Goal: Task Accomplishment & Management: Use online tool/utility

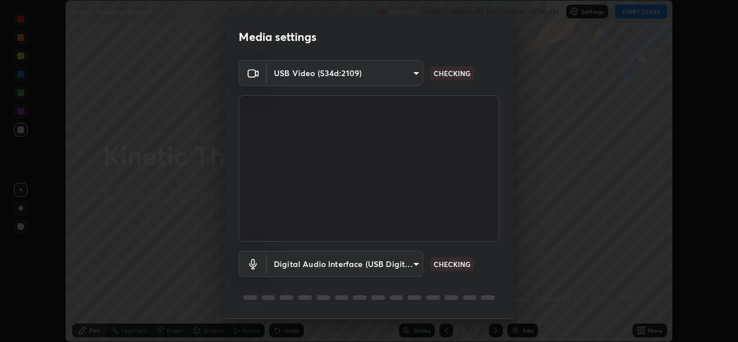
scroll to position [36, 0]
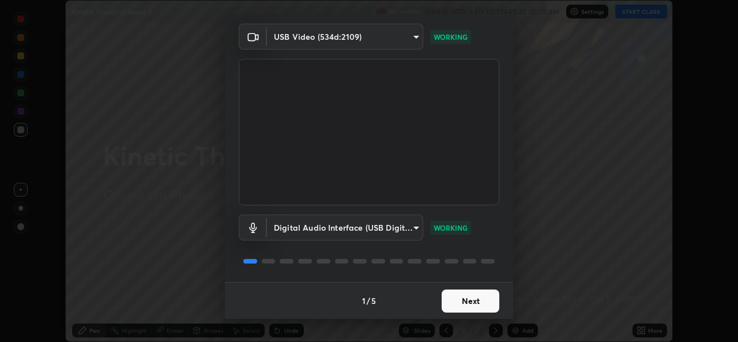
click at [470, 295] on button "Next" at bounding box center [470, 300] width 58 height 23
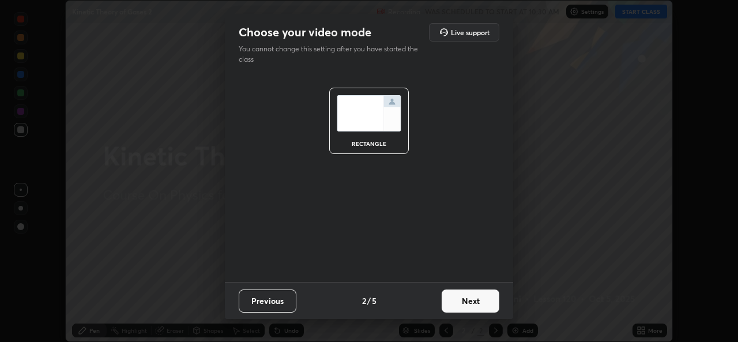
scroll to position [0, 0]
click at [470, 303] on button "Next" at bounding box center [470, 300] width 58 height 23
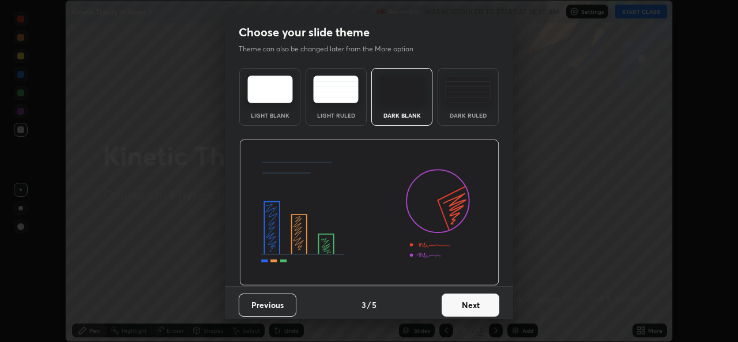
click at [456, 308] on button "Next" at bounding box center [470, 304] width 58 height 23
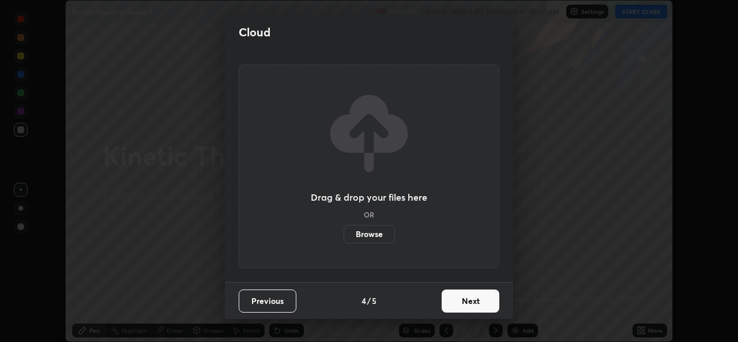
click at [381, 231] on label "Browse" at bounding box center [368, 234] width 51 height 18
click at [343, 231] on input "Browse" at bounding box center [343, 234] width 0 height 18
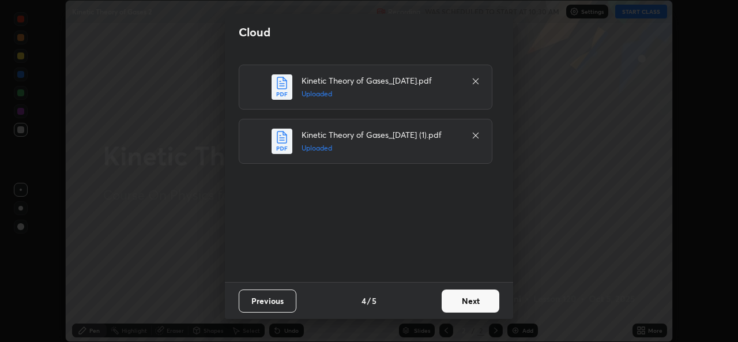
click at [466, 302] on button "Next" at bounding box center [470, 300] width 58 height 23
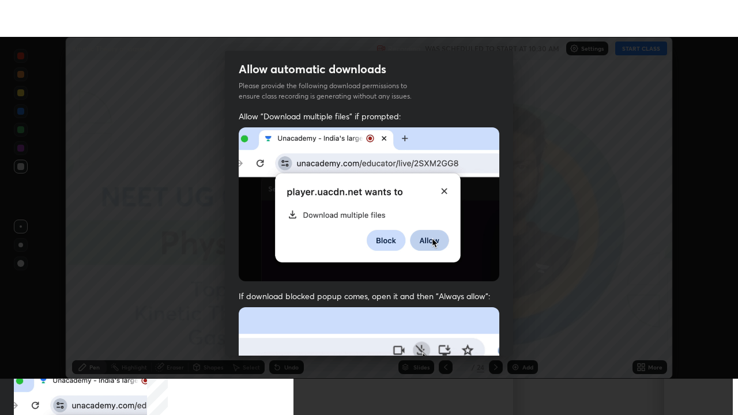
scroll to position [271, 0]
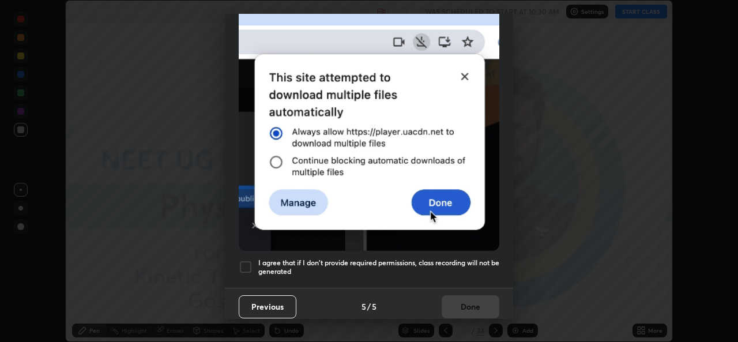
click at [407, 269] on h5 "I agree that if I don't provide required permissions, class recording will not …" at bounding box center [378, 267] width 241 height 18
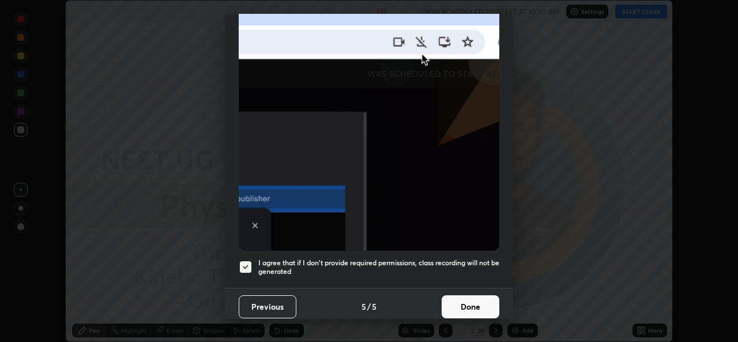
click at [461, 306] on button "Done" at bounding box center [470, 306] width 58 height 23
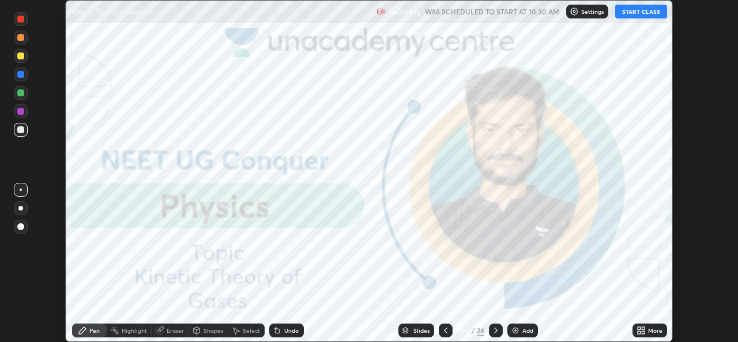
click at [638, 328] on icon at bounding box center [638, 328] width 3 height 3
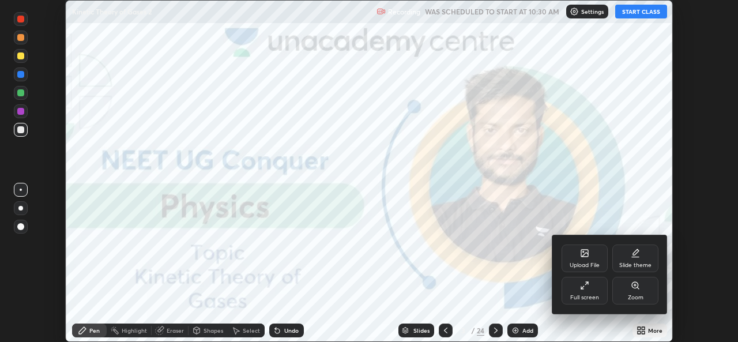
click at [572, 291] on div "Full screen" at bounding box center [584, 291] width 46 height 28
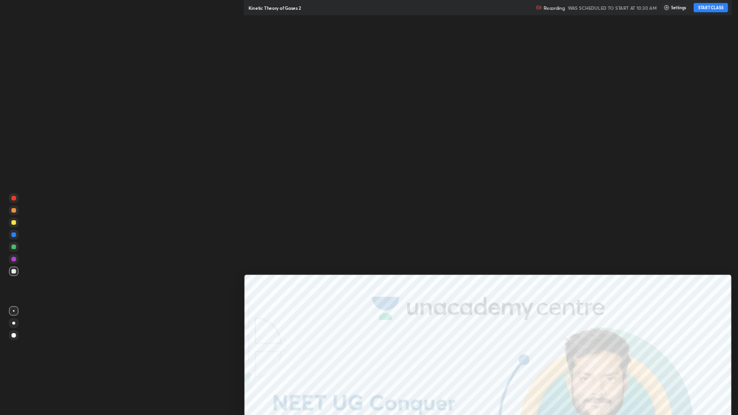
scroll to position [415, 738]
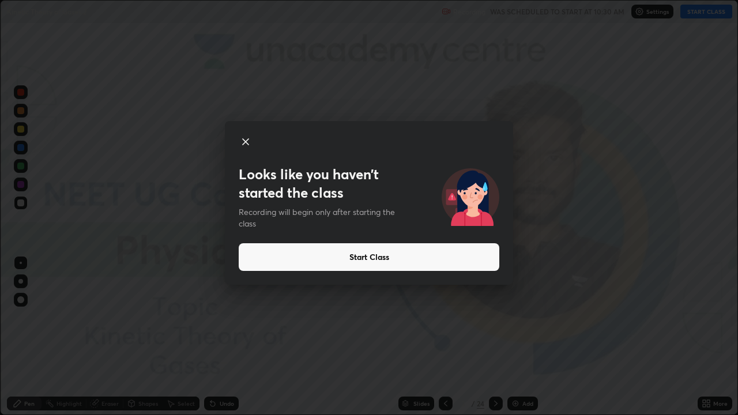
click at [377, 256] on button "Start Class" at bounding box center [369, 257] width 260 height 28
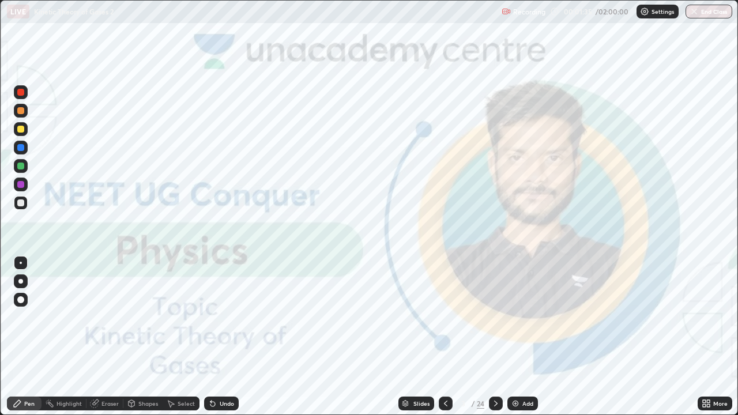
click at [20, 282] on div at bounding box center [20, 281] width 5 height 5
click at [512, 341] on img at bounding box center [515, 403] width 9 height 9
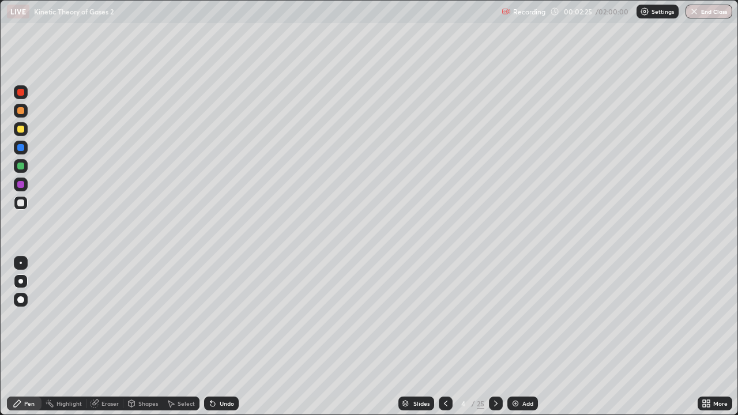
click at [20, 165] on div at bounding box center [20, 165] width 7 height 7
click at [516, 341] on img at bounding box center [515, 403] width 9 height 9
click at [20, 203] on div at bounding box center [20, 202] width 7 height 7
click at [21, 128] on div at bounding box center [20, 129] width 7 height 7
click at [17, 166] on div at bounding box center [21, 166] width 14 height 14
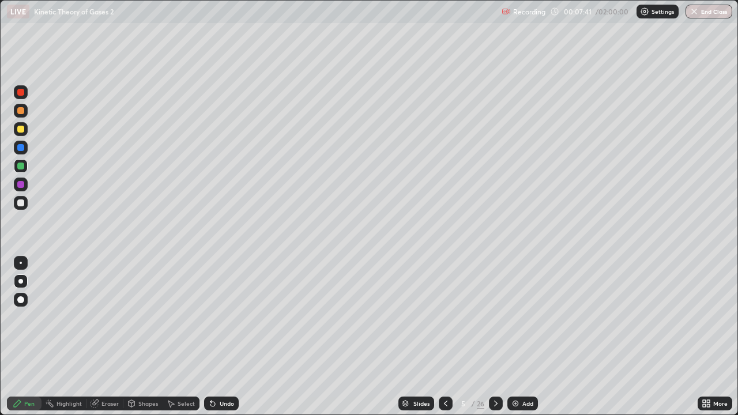
click at [21, 148] on div at bounding box center [20, 147] width 7 height 7
click at [21, 128] on div at bounding box center [20, 129] width 7 height 7
click at [21, 183] on div at bounding box center [20, 184] width 7 height 7
click at [20, 202] on div at bounding box center [20, 202] width 7 height 7
click at [411, 341] on div "Slides" at bounding box center [416, 403] width 36 height 14
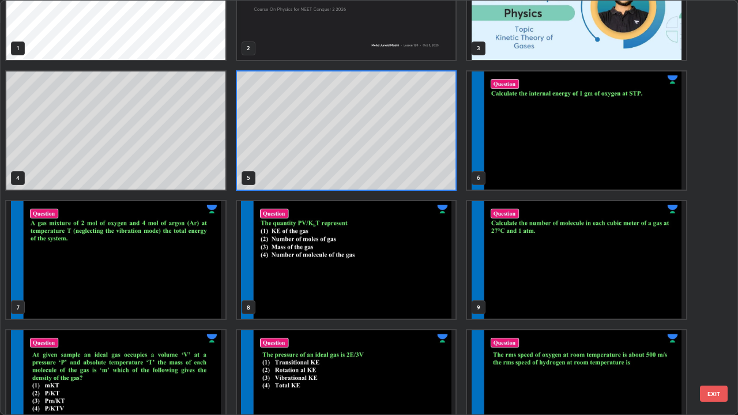
scroll to position [55, 0]
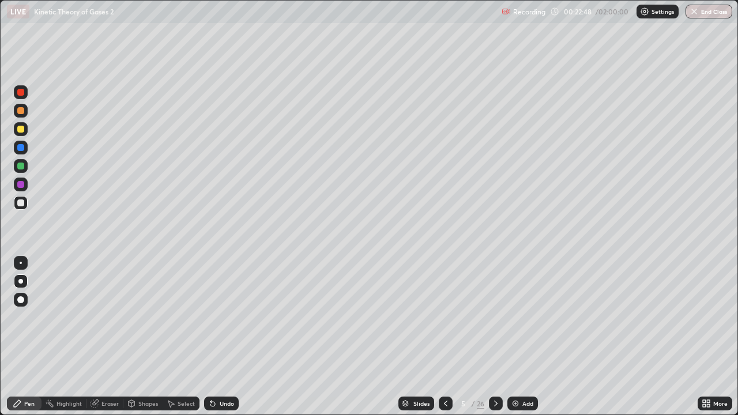
click at [513, 341] on img at bounding box center [515, 403] width 9 height 9
click at [21, 184] on div at bounding box center [20, 184] width 7 height 7
click at [20, 166] on div at bounding box center [20, 165] width 7 height 7
click at [109, 341] on div "Eraser" at bounding box center [109, 403] width 17 height 6
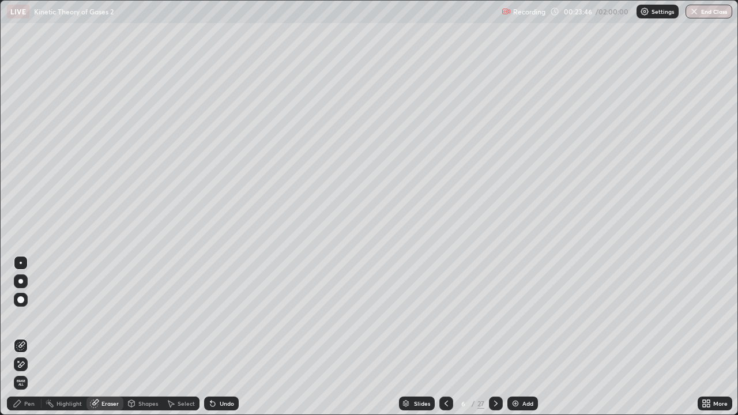
click at [29, 341] on div "Pen" at bounding box center [29, 403] width 10 height 6
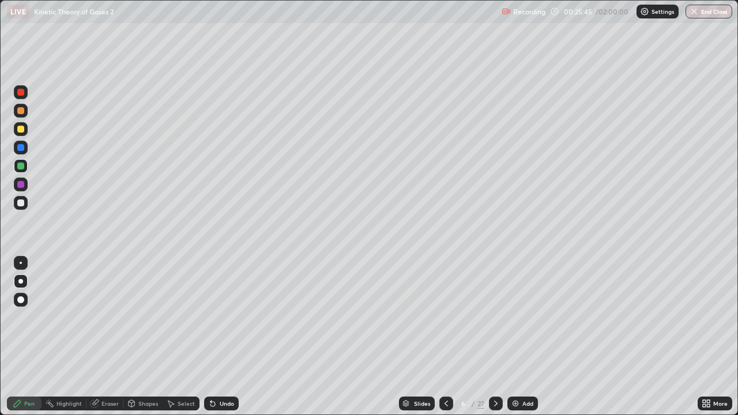
click at [20, 184] on div at bounding box center [20, 184] width 7 height 7
click at [21, 206] on div at bounding box center [20, 202] width 7 height 7
click at [415, 341] on div "Slides" at bounding box center [417, 403] width 36 height 14
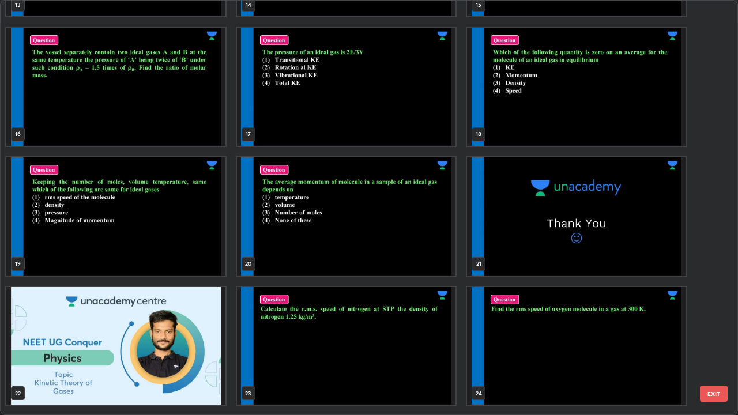
scroll to position [627, 0]
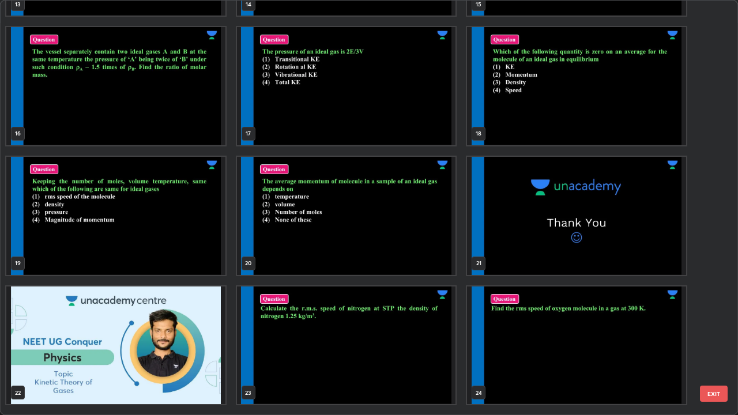
click at [546, 341] on img "grid" at bounding box center [576, 345] width 219 height 118
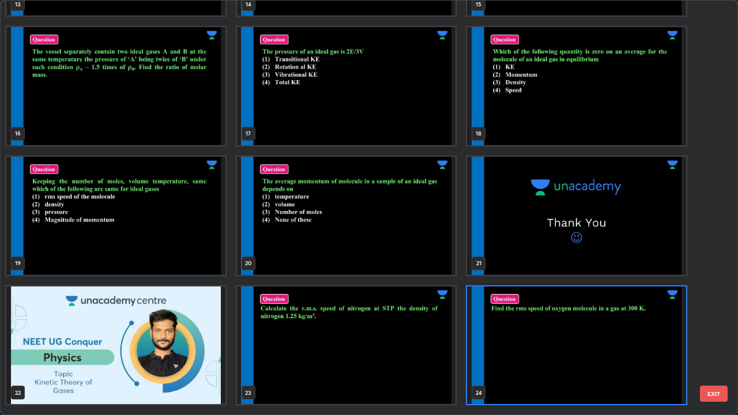
click at [543, 341] on img "grid" at bounding box center [576, 345] width 219 height 118
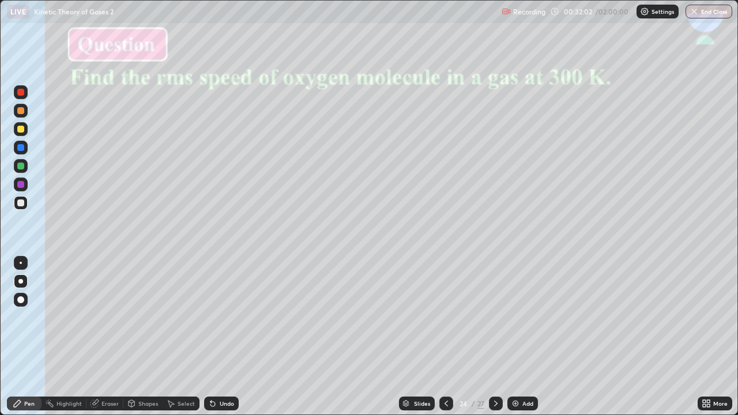
click at [513, 341] on img at bounding box center [515, 403] width 9 height 9
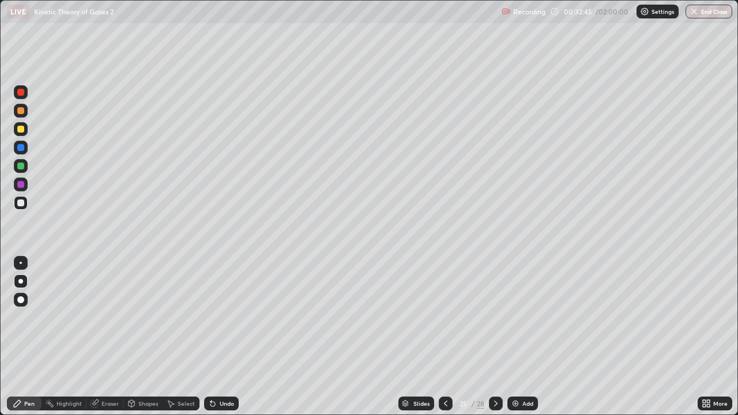
click at [18, 166] on div at bounding box center [20, 165] width 7 height 7
click at [20, 187] on div at bounding box center [20, 184] width 7 height 7
click at [103, 341] on div "Eraser" at bounding box center [109, 403] width 17 height 6
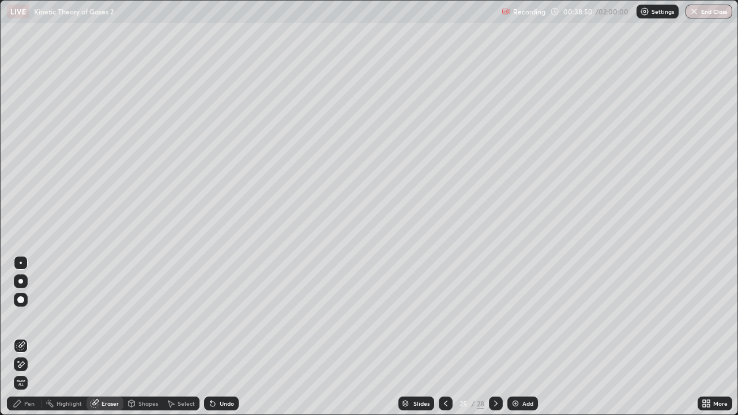
click at [27, 341] on div "Pen" at bounding box center [24, 403] width 35 height 23
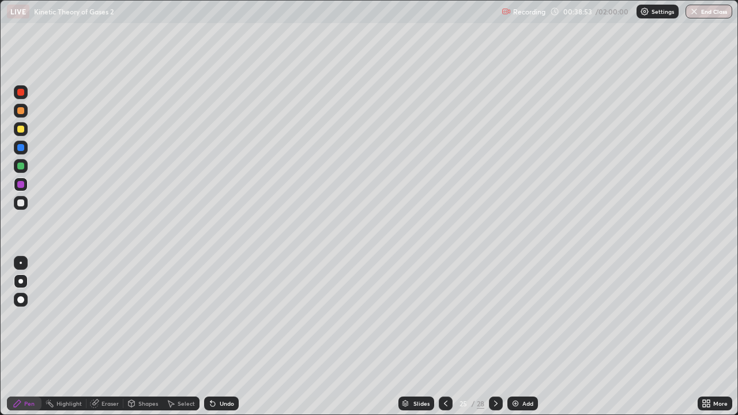
click at [108, 341] on div "Eraser" at bounding box center [109, 403] width 17 height 6
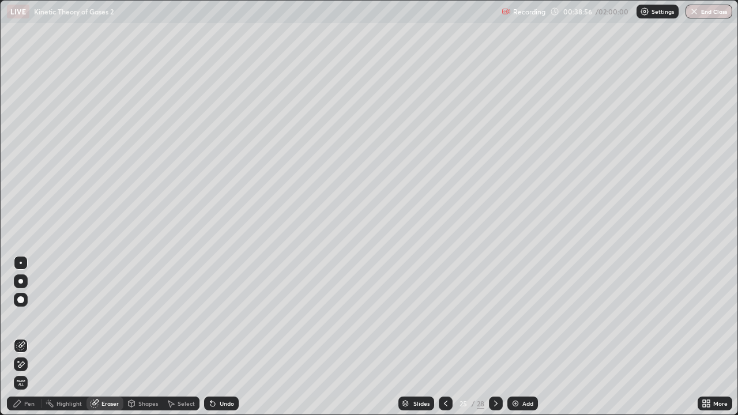
click at [28, 341] on div "Pen" at bounding box center [24, 403] width 35 height 14
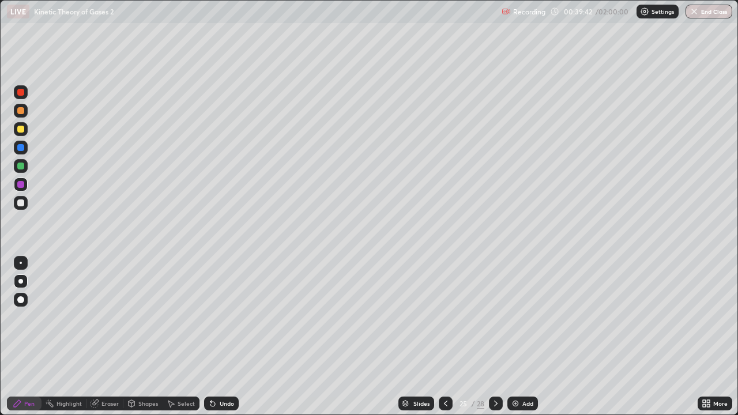
click at [17, 148] on div at bounding box center [20, 147] width 7 height 7
click at [103, 341] on div "Eraser" at bounding box center [104, 403] width 37 height 23
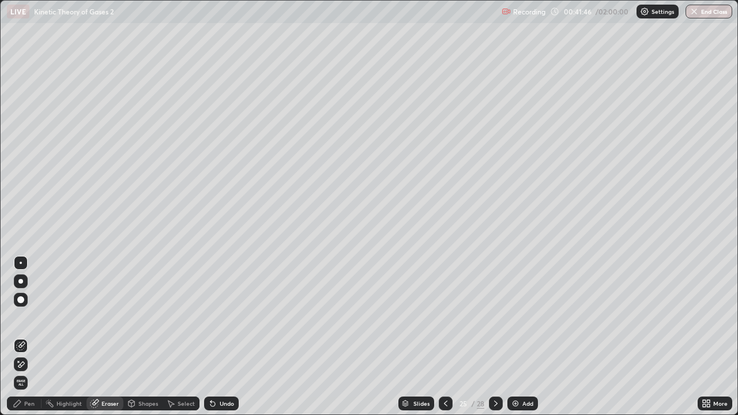
click at [515, 341] on img at bounding box center [515, 403] width 9 height 9
click at [31, 341] on div "Pen" at bounding box center [29, 403] width 10 height 6
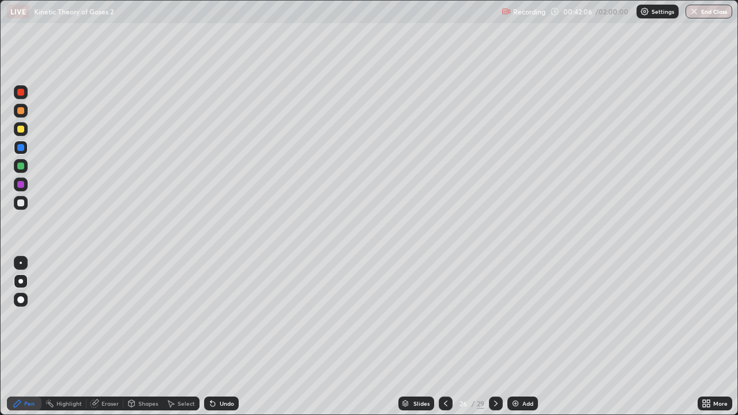
click at [20, 129] on div at bounding box center [20, 129] width 7 height 7
click at [21, 148] on div at bounding box center [20, 147] width 7 height 7
click at [446, 341] on icon at bounding box center [445, 403] width 3 height 6
click at [21, 128] on div at bounding box center [20, 129] width 7 height 7
click at [105, 341] on div "Eraser" at bounding box center [104, 403] width 37 height 14
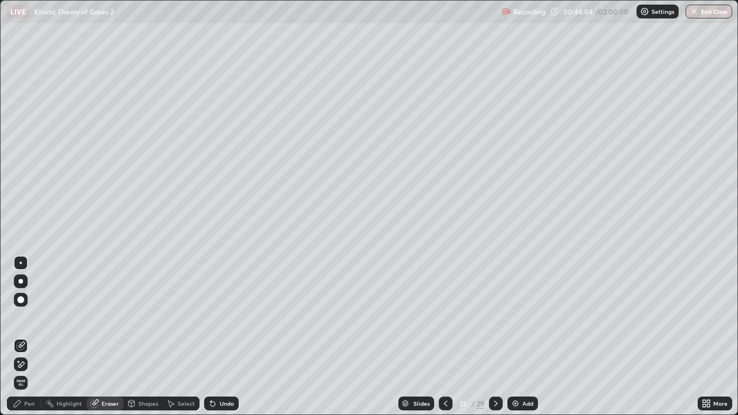
click at [25, 341] on div "Pen" at bounding box center [24, 403] width 35 height 14
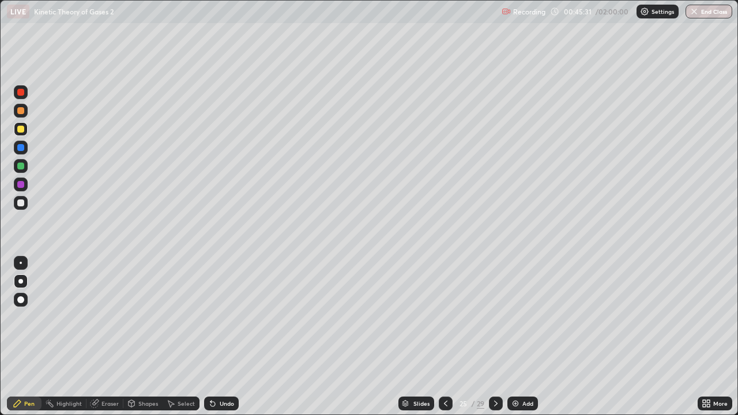
click at [492, 341] on icon at bounding box center [495, 403] width 9 height 9
click at [20, 149] on div at bounding box center [20, 147] width 7 height 7
click at [513, 341] on img at bounding box center [515, 403] width 9 height 9
click at [21, 126] on div at bounding box center [20, 129] width 7 height 7
click at [18, 92] on div at bounding box center [20, 92] width 7 height 7
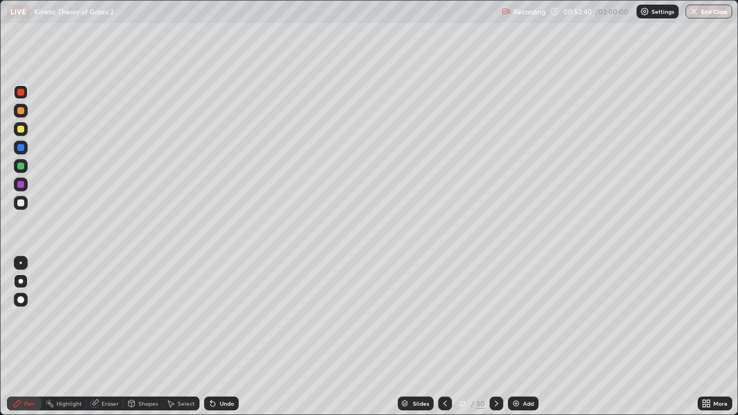
click at [106, 341] on div "Eraser" at bounding box center [104, 403] width 37 height 14
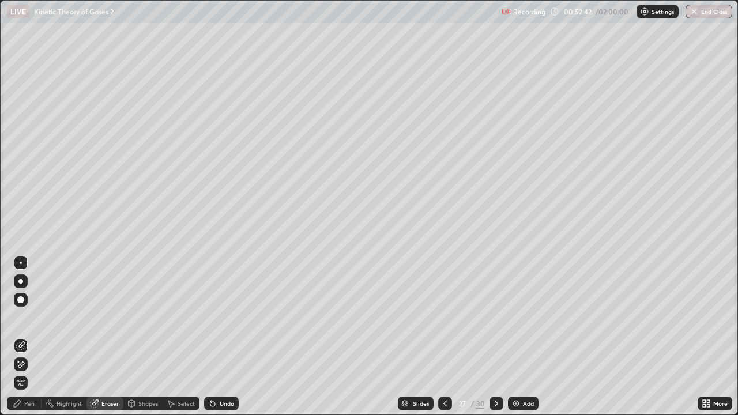
click at [25, 341] on div "Pen" at bounding box center [29, 403] width 10 height 6
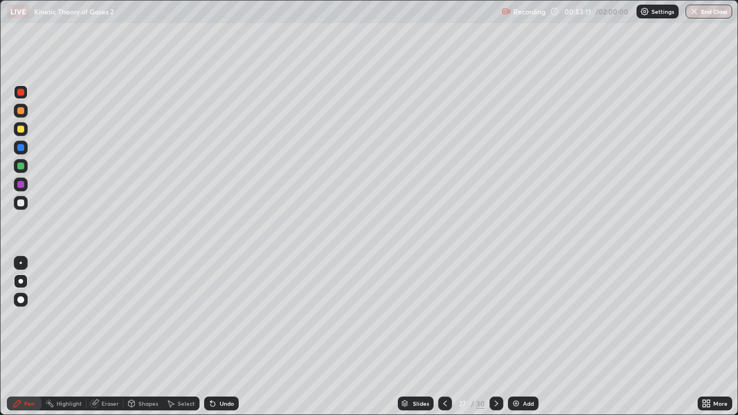
click at [17, 183] on div at bounding box center [20, 184] width 7 height 7
click at [19, 93] on div at bounding box center [20, 92] width 7 height 7
click at [18, 165] on div at bounding box center [20, 165] width 7 height 7
click at [108, 341] on div "Eraser" at bounding box center [109, 403] width 17 height 6
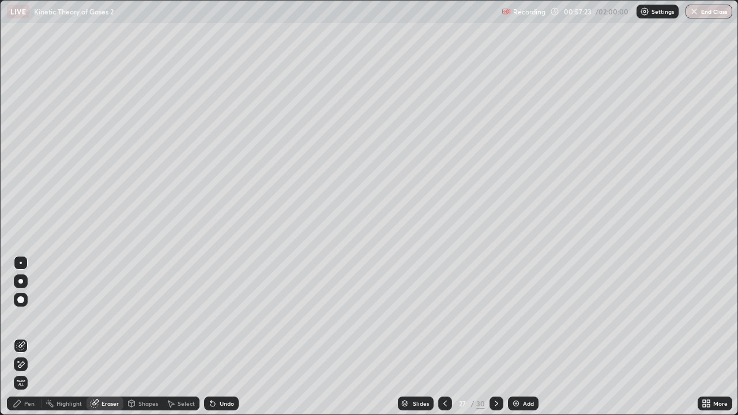
click at [30, 341] on div "Pen" at bounding box center [29, 403] width 10 height 6
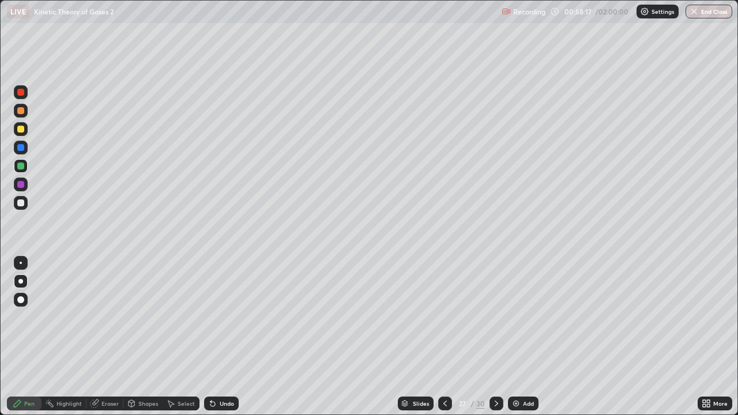
click at [108, 341] on div "Eraser" at bounding box center [109, 403] width 17 height 6
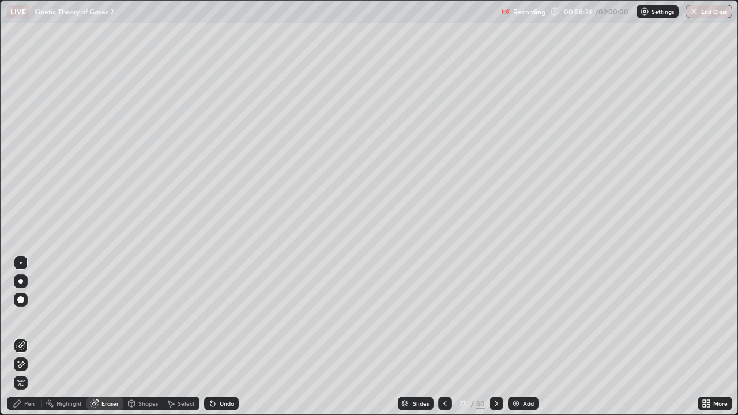
click at [23, 341] on div "Pen" at bounding box center [24, 403] width 35 height 14
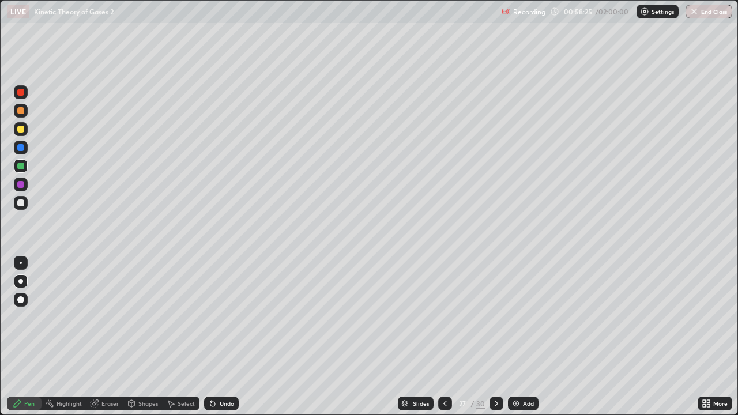
click at [21, 110] on div at bounding box center [20, 110] width 7 height 7
click at [519, 341] on div "Add" at bounding box center [523, 403] width 31 height 14
click at [21, 148] on div at bounding box center [20, 147] width 7 height 7
click at [21, 94] on div at bounding box center [20, 92] width 7 height 7
click at [18, 128] on div at bounding box center [20, 129] width 7 height 7
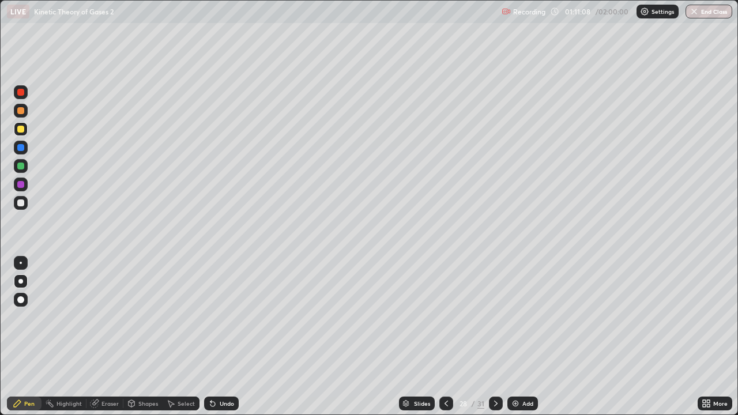
click at [18, 165] on div at bounding box center [20, 165] width 7 height 7
click at [21, 148] on div at bounding box center [20, 147] width 7 height 7
click at [21, 130] on div at bounding box center [20, 129] width 7 height 7
click at [20, 91] on div at bounding box center [20, 92] width 7 height 7
click at [18, 109] on div at bounding box center [20, 110] width 7 height 7
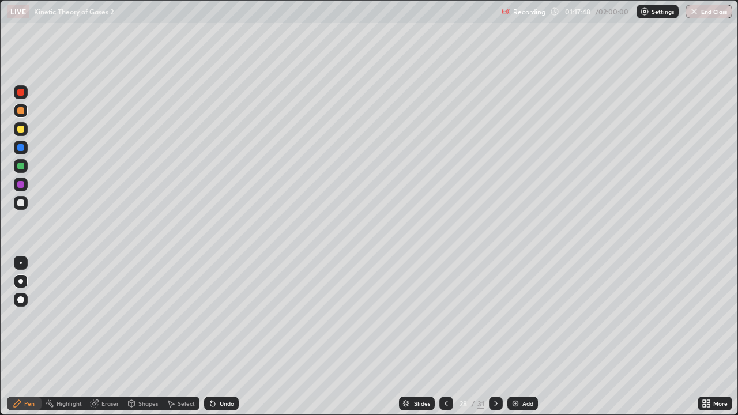
click at [20, 166] on div at bounding box center [20, 165] width 7 height 7
click at [103, 341] on div "Eraser" at bounding box center [109, 403] width 17 height 6
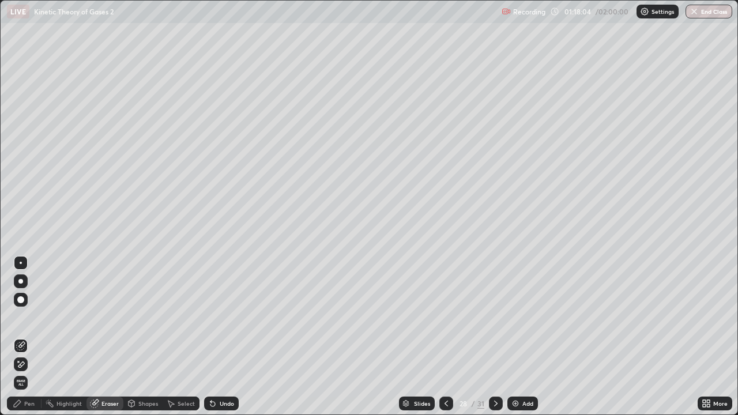
click at [30, 341] on div "Pen" at bounding box center [29, 403] width 10 height 6
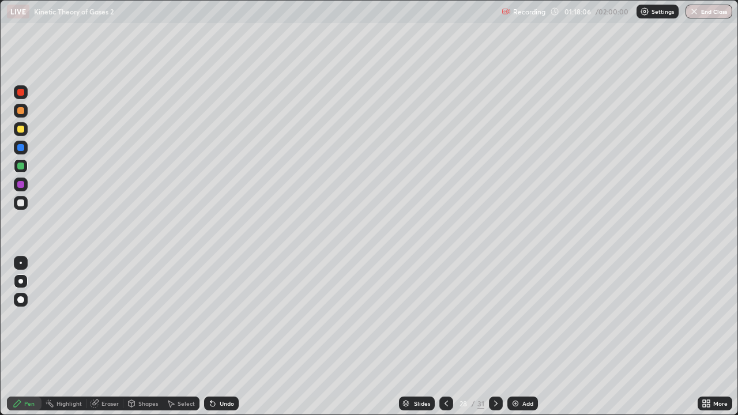
click at [20, 165] on div at bounding box center [20, 165] width 7 height 7
click at [21, 202] on div at bounding box center [20, 202] width 7 height 7
click at [106, 341] on div "Eraser" at bounding box center [104, 403] width 37 height 14
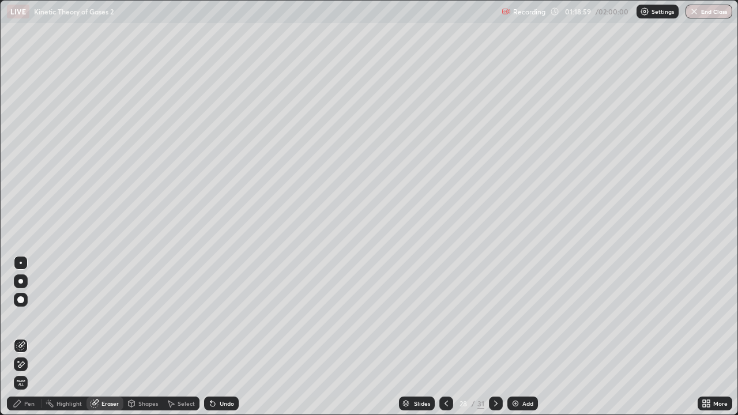
click at [29, 341] on div "Pen" at bounding box center [29, 403] width 10 height 6
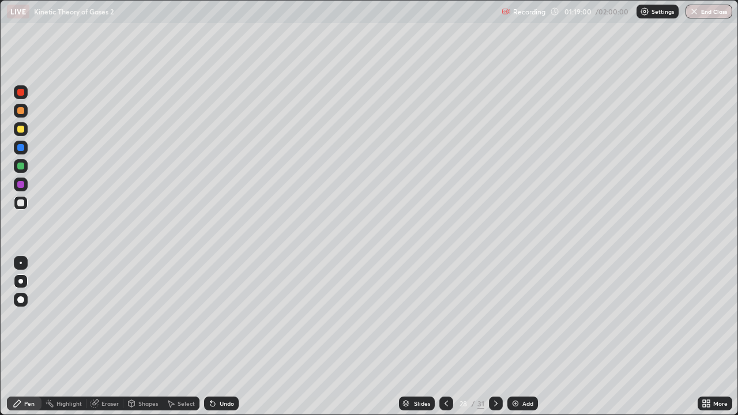
click at [21, 165] on div at bounding box center [20, 165] width 7 height 7
click at [29, 251] on div "Erase all" at bounding box center [21, 207] width 28 height 369
click at [107, 341] on div "Eraser" at bounding box center [109, 403] width 17 height 6
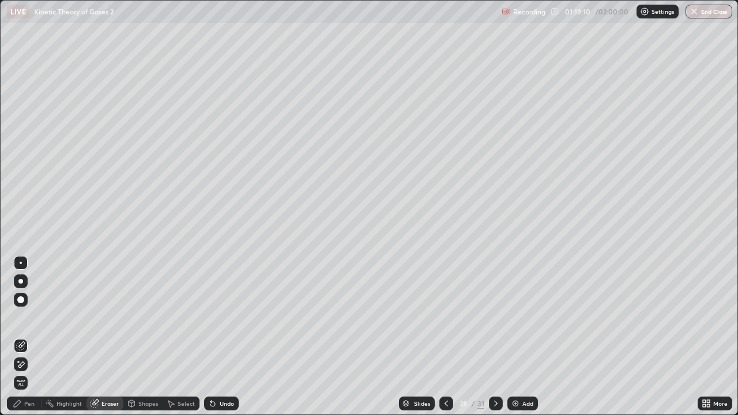
click at [22, 341] on div "Pen" at bounding box center [24, 403] width 35 height 14
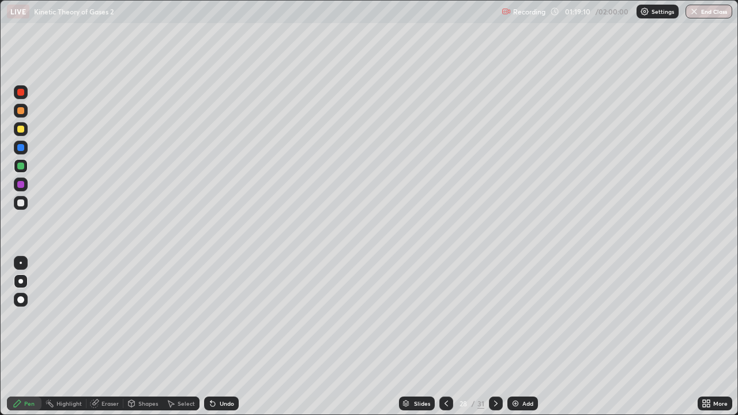
click at [20, 164] on div at bounding box center [20, 165] width 7 height 7
click at [109, 341] on div "Eraser" at bounding box center [109, 403] width 17 height 6
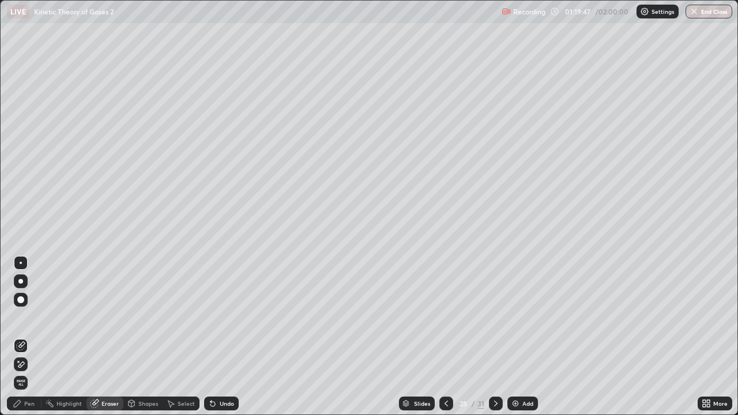
click at [25, 341] on div "Pen" at bounding box center [24, 403] width 35 height 14
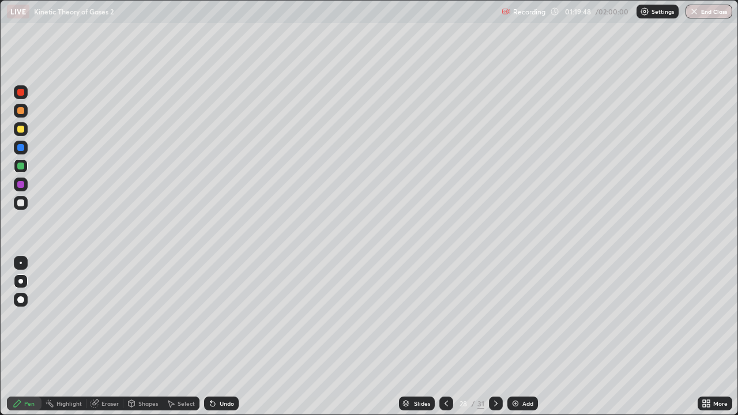
click at [20, 184] on div at bounding box center [20, 184] width 7 height 7
click at [28, 251] on div "Erase all" at bounding box center [21, 207] width 28 height 369
click at [101, 341] on div "Eraser" at bounding box center [104, 403] width 37 height 14
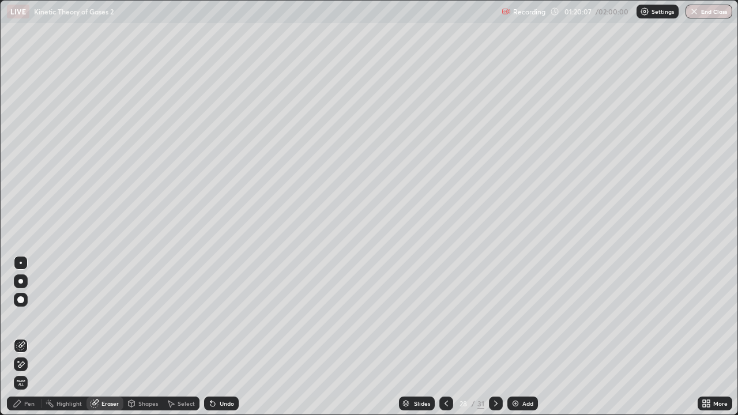
click at [28, 341] on div "Pen" at bounding box center [29, 403] width 10 height 6
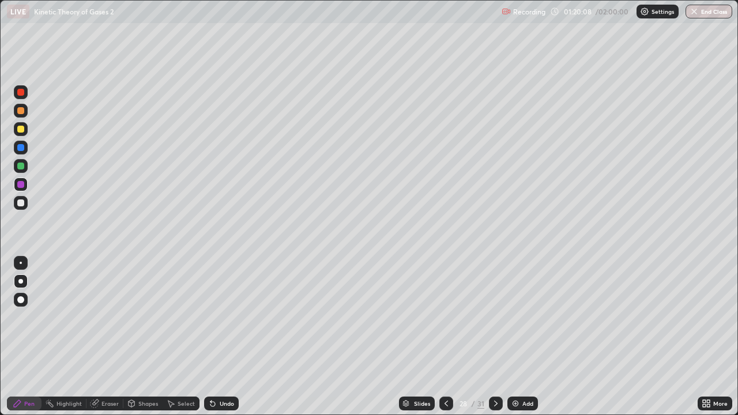
click at [107, 341] on div "Eraser" at bounding box center [109, 403] width 17 height 6
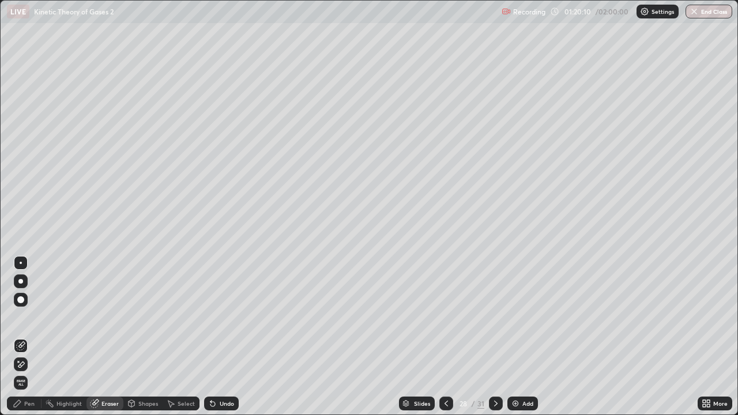
click at [27, 341] on div "Pen" at bounding box center [29, 403] width 10 height 6
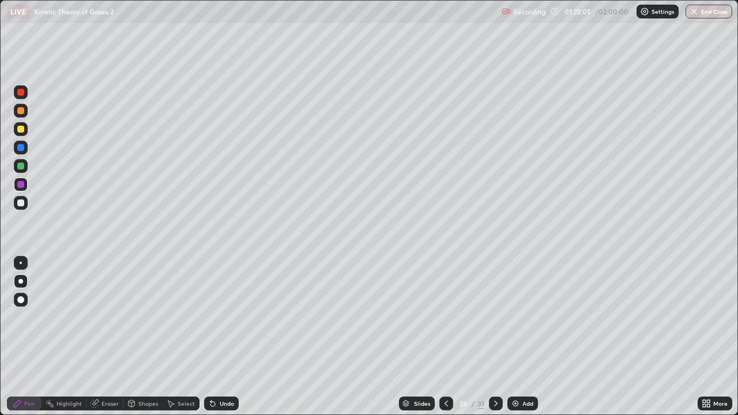
click at [472, 341] on div "28 / 31" at bounding box center [470, 403] width 63 height 23
click at [441, 341] on icon at bounding box center [445, 403] width 9 height 9
click at [445, 341] on icon at bounding box center [445, 403] width 9 height 9
click at [494, 341] on icon at bounding box center [495, 403] width 9 height 9
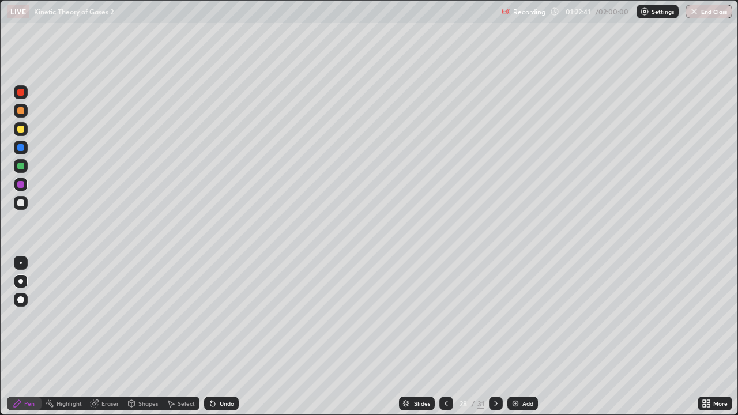
click at [494, 341] on icon at bounding box center [495, 403] width 9 height 9
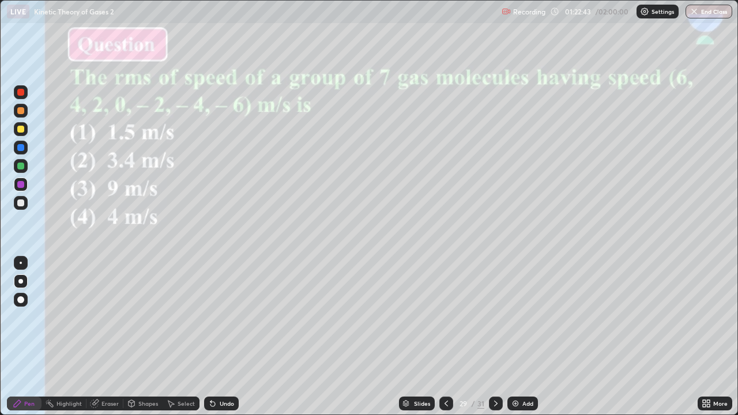
click at [445, 341] on icon at bounding box center [445, 403] width 9 height 9
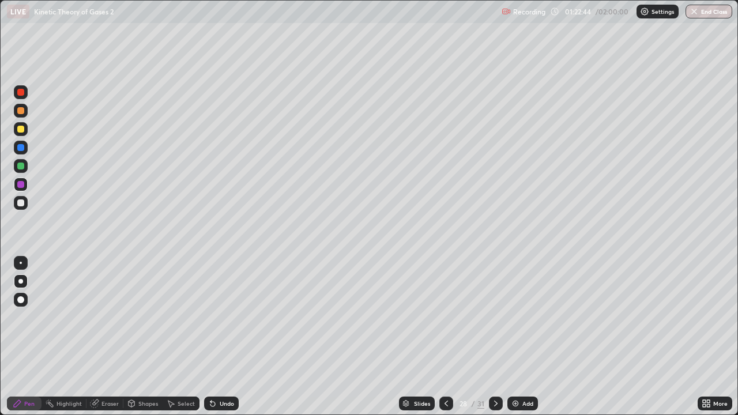
click at [422, 341] on div "Slides" at bounding box center [422, 403] width 16 height 6
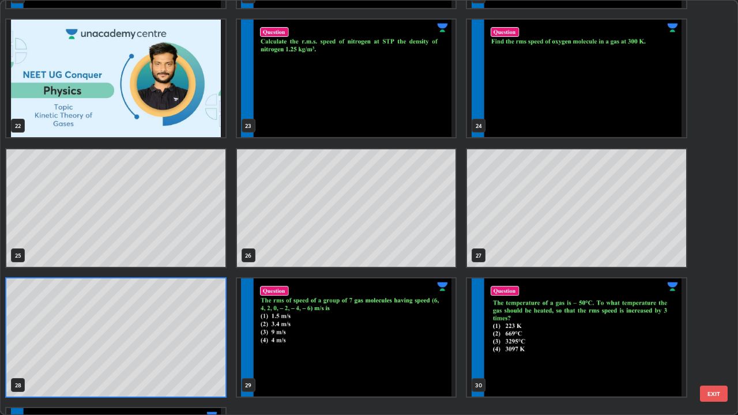
scroll to position [913, 0]
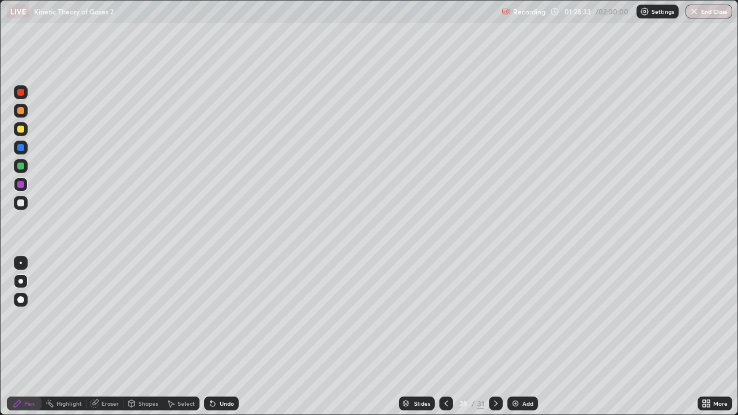
click at [514, 341] on div "Add" at bounding box center [522, 403] width 31 height 14
click at [18, 204] on div at bounding box center [20, 202] width 7 height 7
click at [20, 184] on div at bounding box center [20, 184] width 7 height 7
click at [514, 341] on img at bounding box center [515, 403] width 9 height 9
click at [108, 341] on div "Eraser" at bounding box center [109, 403] width 17 height 6
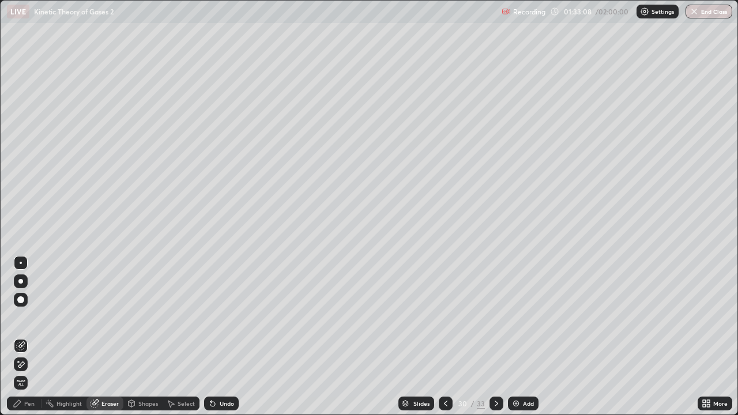
click at [445, 341] on icon at bounding box center [445, 403] width 9 height 9
click at [494, 341] on icon at bounding box center [496, 403] width 9 height 9
click at [27, 341] on div "Pen" at bounding box center [29, 403] width 10 height 6
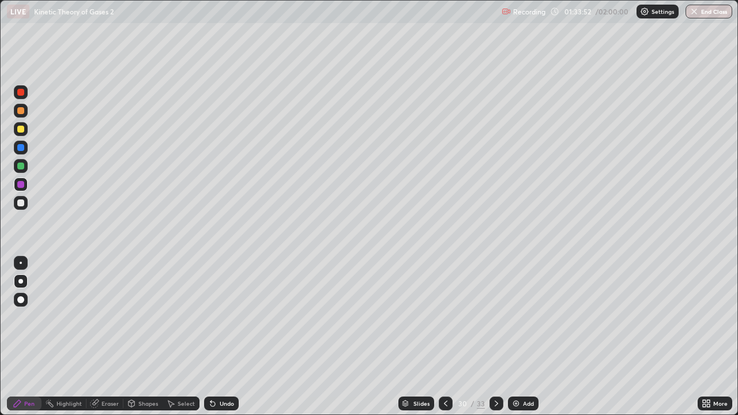
click at [18, 147] on div at bounding box center [20, 147] width 7 height 7
click at [20, 168] on div at bounding box center [20, 165] width 7 height 7
click at [496, 341] on icon at bounding box center [496, 403] width 9 height 9
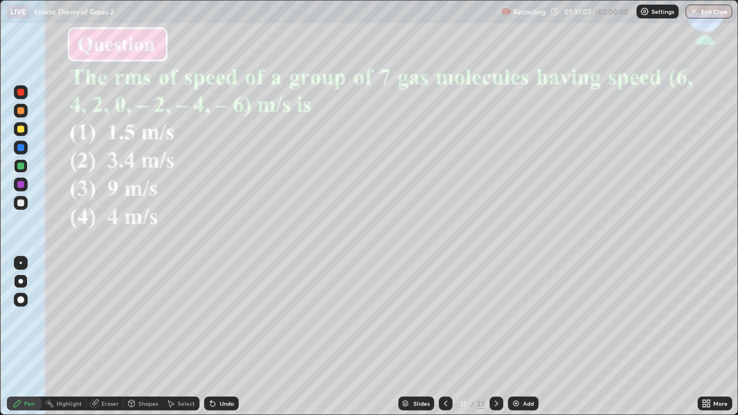
click at [443, 341] on icon at bounding box center [445, 403] width 9 height 9
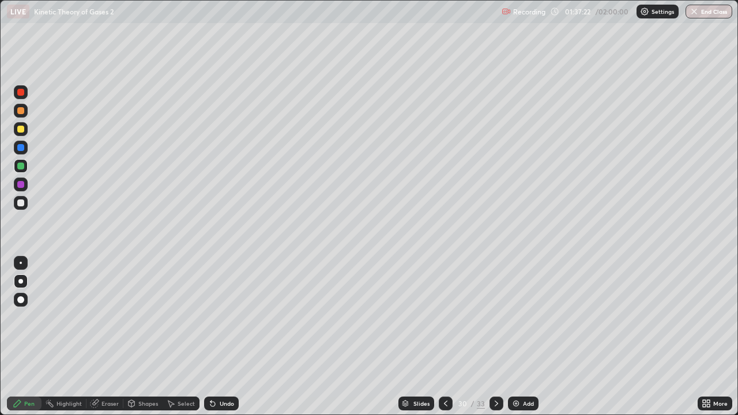
click at [413, 341] on div "Slides" at bounding box center [416, 403] width 36 height 14
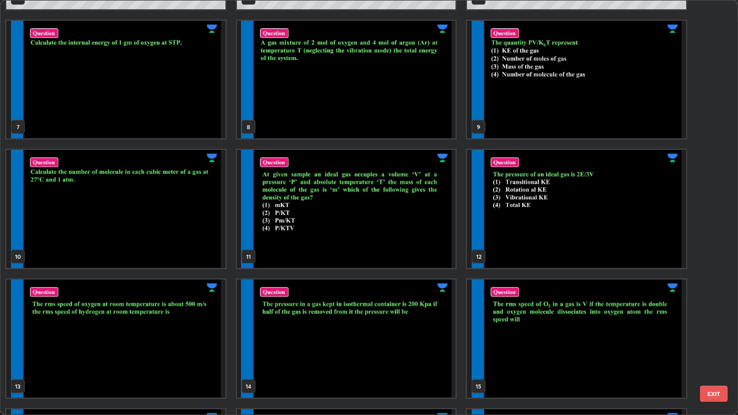
scroll to position [239, 0]
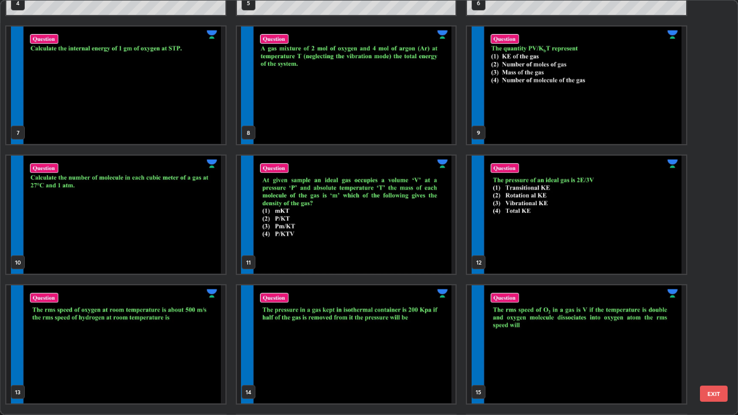
click at [186, 117] on img "grid" at bounding box center [115, 86] width 219 height 118
click at [188, 125] on img "grid" at bounding box center [115, 86] width 219 height 118
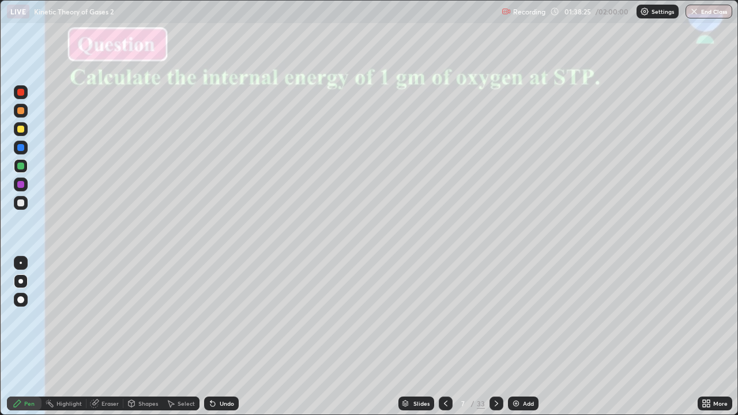
click at [18, 202] on div at bounding box center [20, 202] width 7 height 7
click at [104, 341] on div "Eraser" at bounding box center [104, 403] width 37 height 14
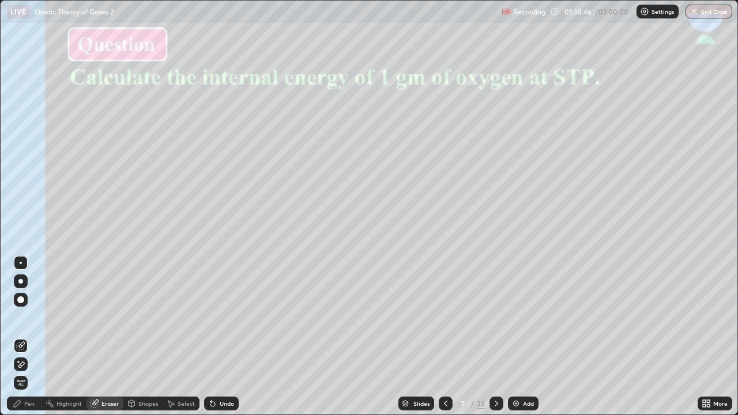
click at [28, 341] on div "Pen" at bounding box center [29, 403] width 10 height 6
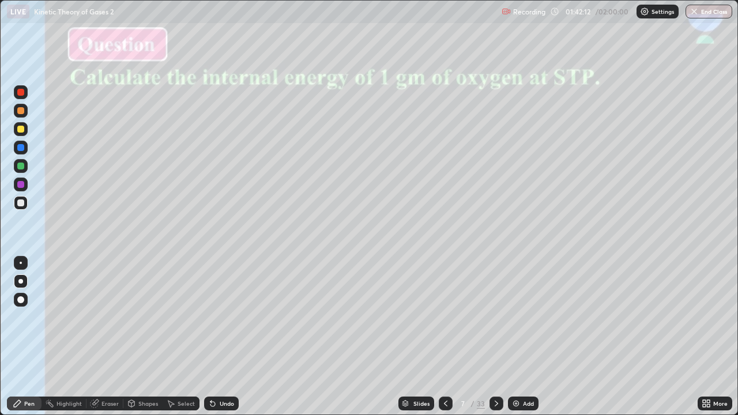
click at [410, 341] on div "Slides" at bounding box center [416, 403] width 36 height 14
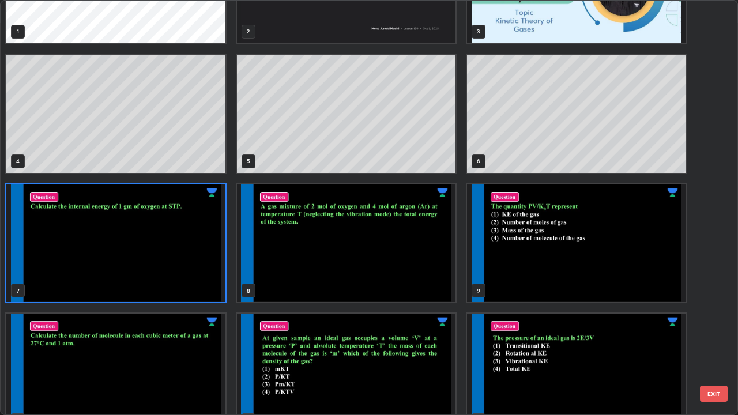
scroll to position [82, 0]
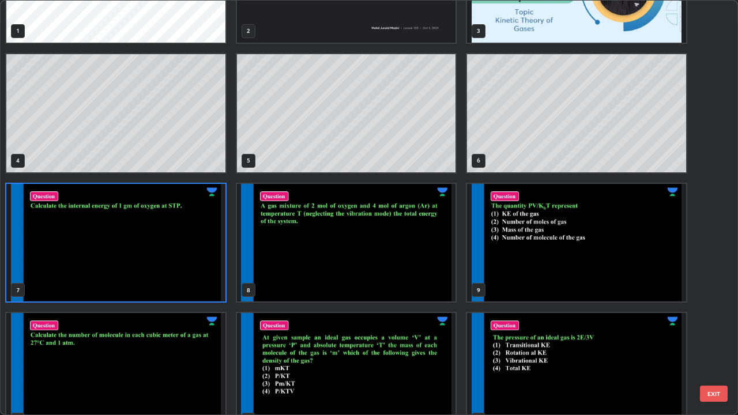
click at [391, 267] on img "grid" at bounding box center [346, 243] width 219 height 118
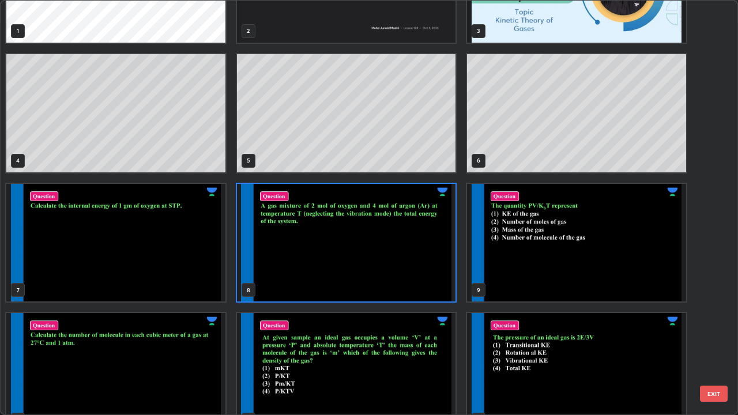
click at [395, 269] on img "grid" at bounding box center [346, 243] width 219 height 118
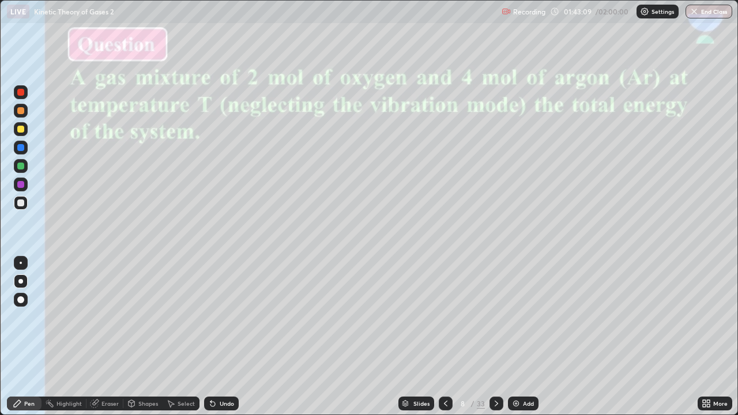
click at [18, 129] on div at bounding box center [20, 129] width 7 height 7
click at [411, 341] on div "Slides" at bounding box center [416, 403] width 36 height 14
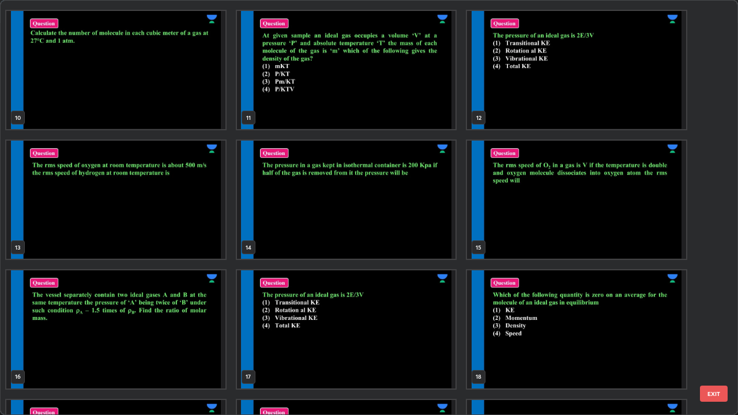
scroll to position [387, 0]
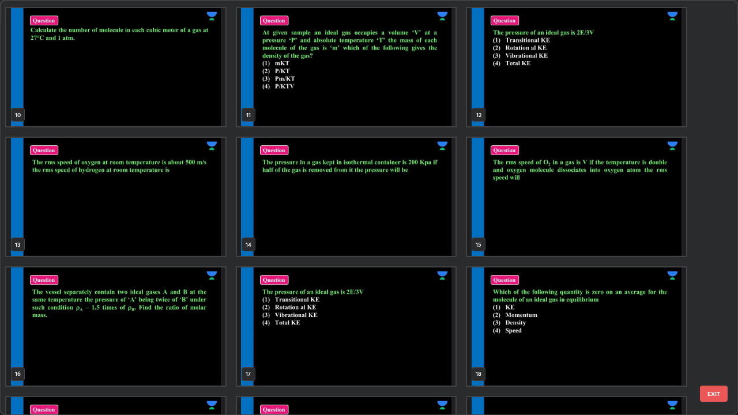
click at [407, 341] on img "grid" at bounding box center [346, 326] width 219 height 118
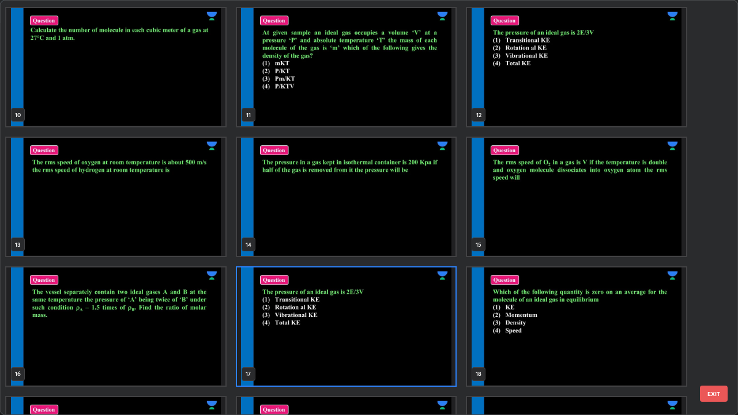
click at [409, 341] on img "grid" at bounding box center [346, 326] width 219 height 118
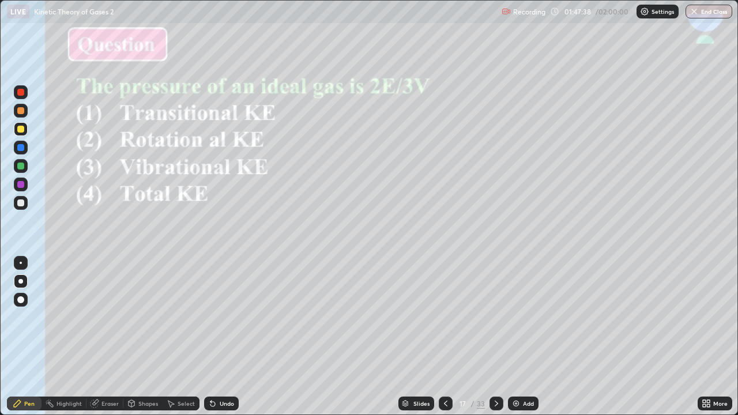
click at [410, 341] on div "Slides" at bounding box center [416, 403] width 36 height 14
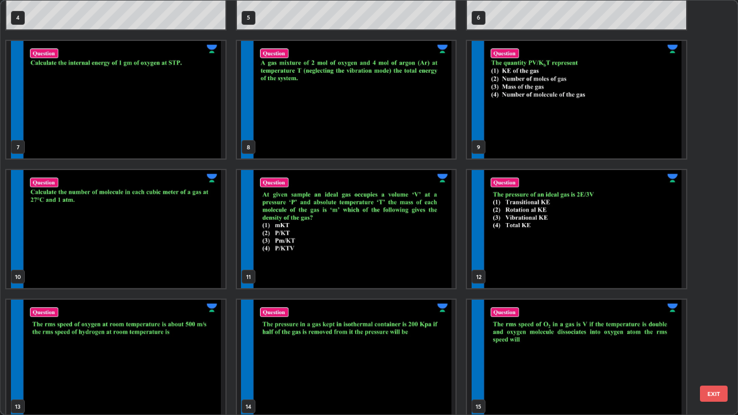
scroll to position [225, 0]
click at [544, 123] on img "grid" at bounding box center [576, 100] width 219 height 118
click at [545, 128] on img "grid" at bounding box center [576, 100] width 219 height 118
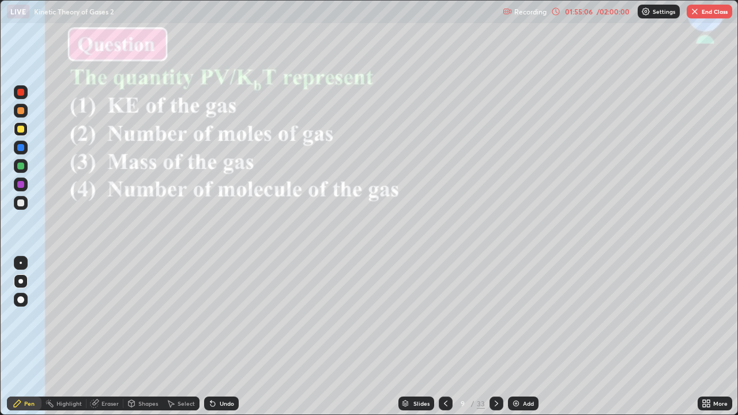
click at [706, 12] on button "End Class" at bounding box center [709, 12] width 46 height 14
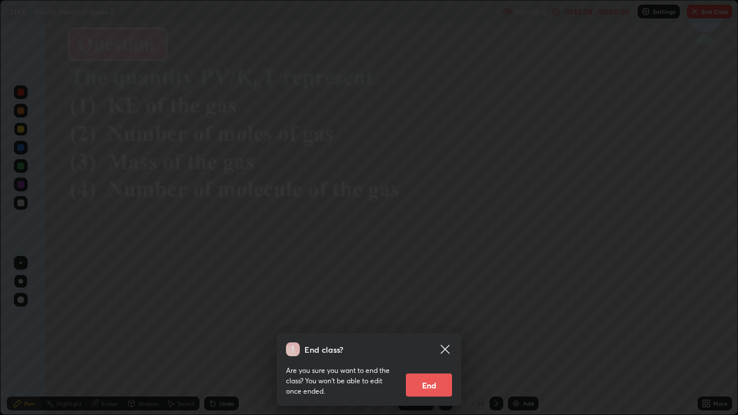
click at [422, 341] on button "End" at bounding box center [429, 384] width 46 height 23
